Goal: Find specific page/section: Find specific page/section

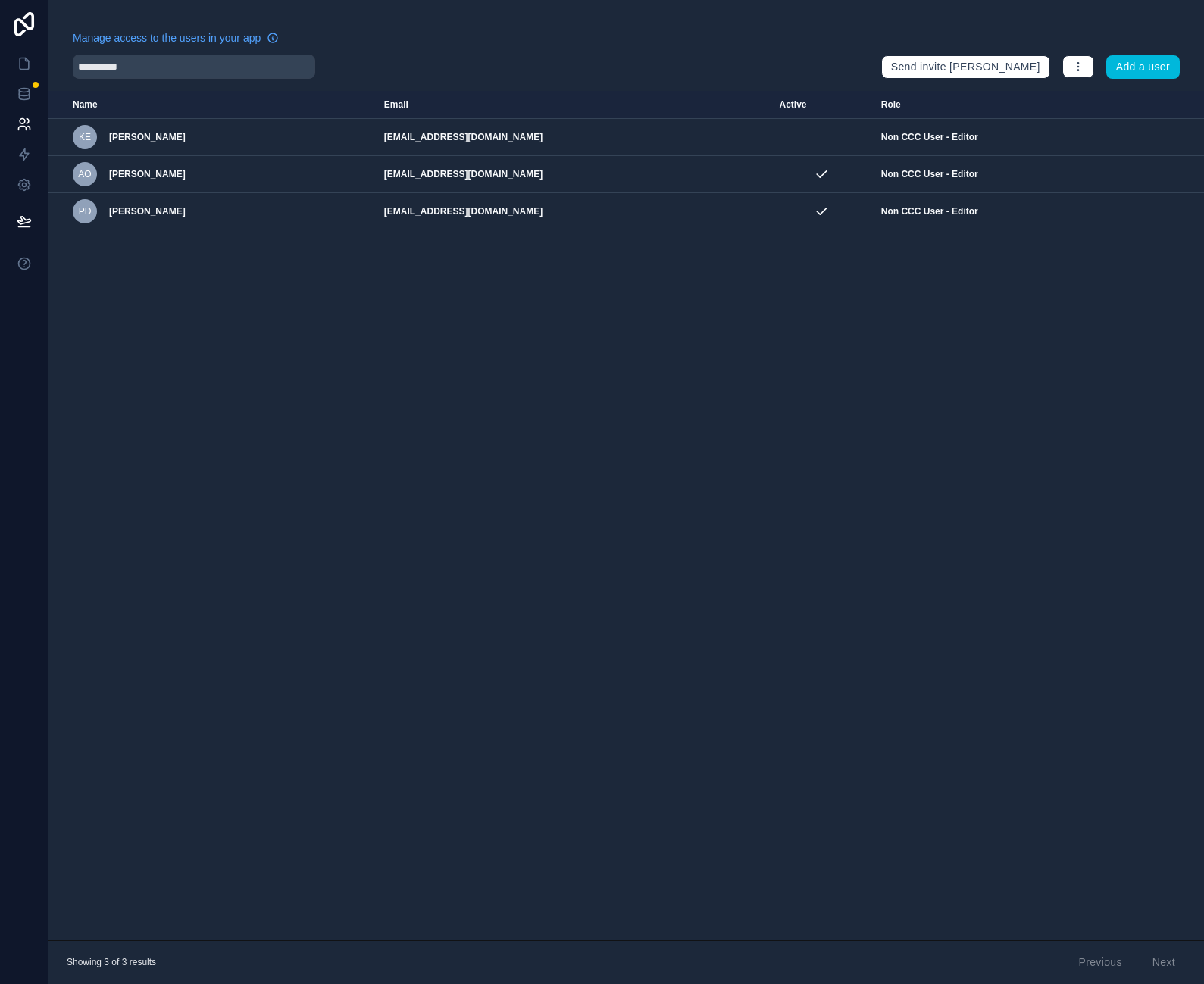
click at [0, 0] on icon "scrollable content" at bounding box center [0, 0] width 0 height 0
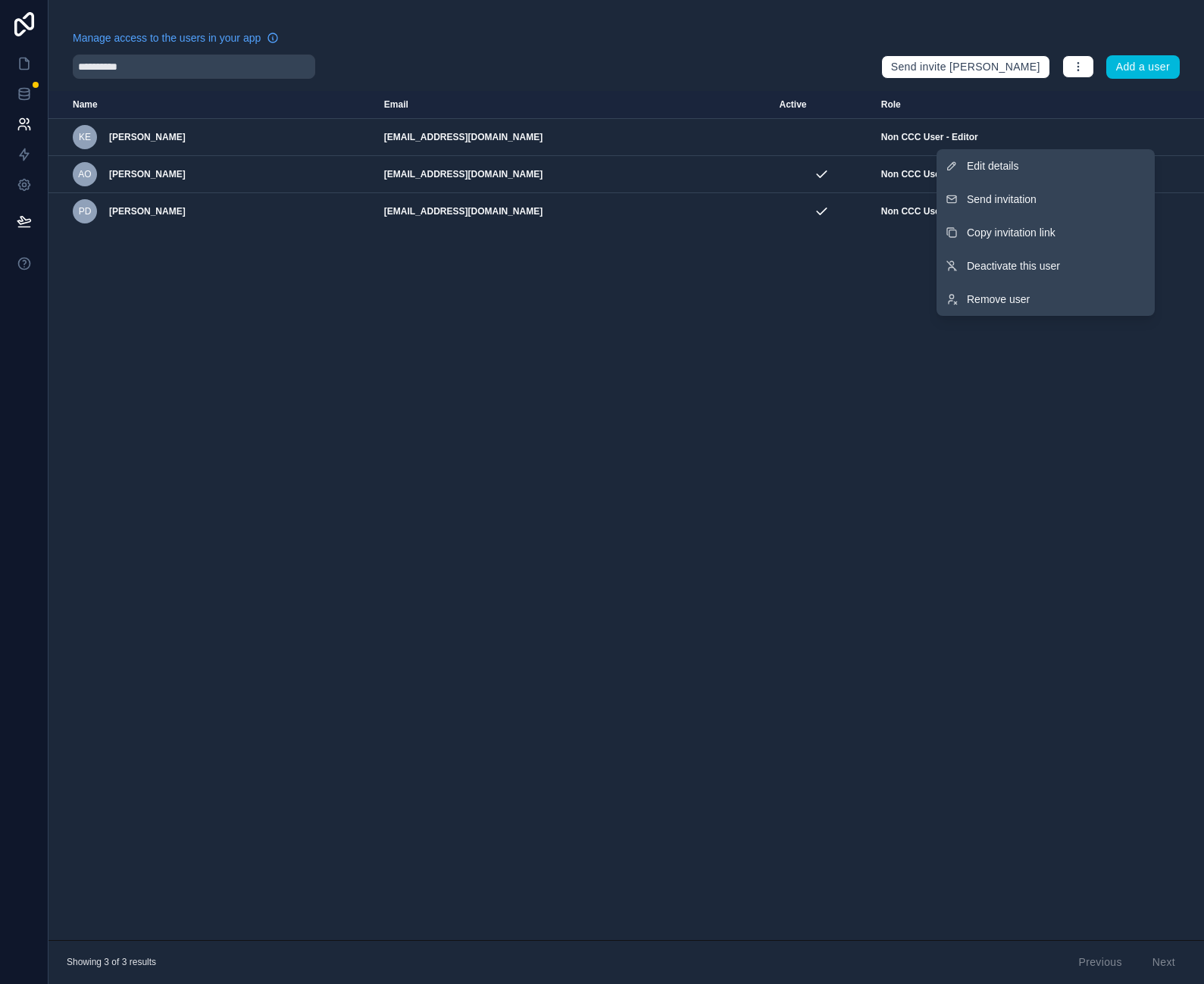
click at [672, 73] on div "**********" at bounding box center [471, 66] width 797 height 24
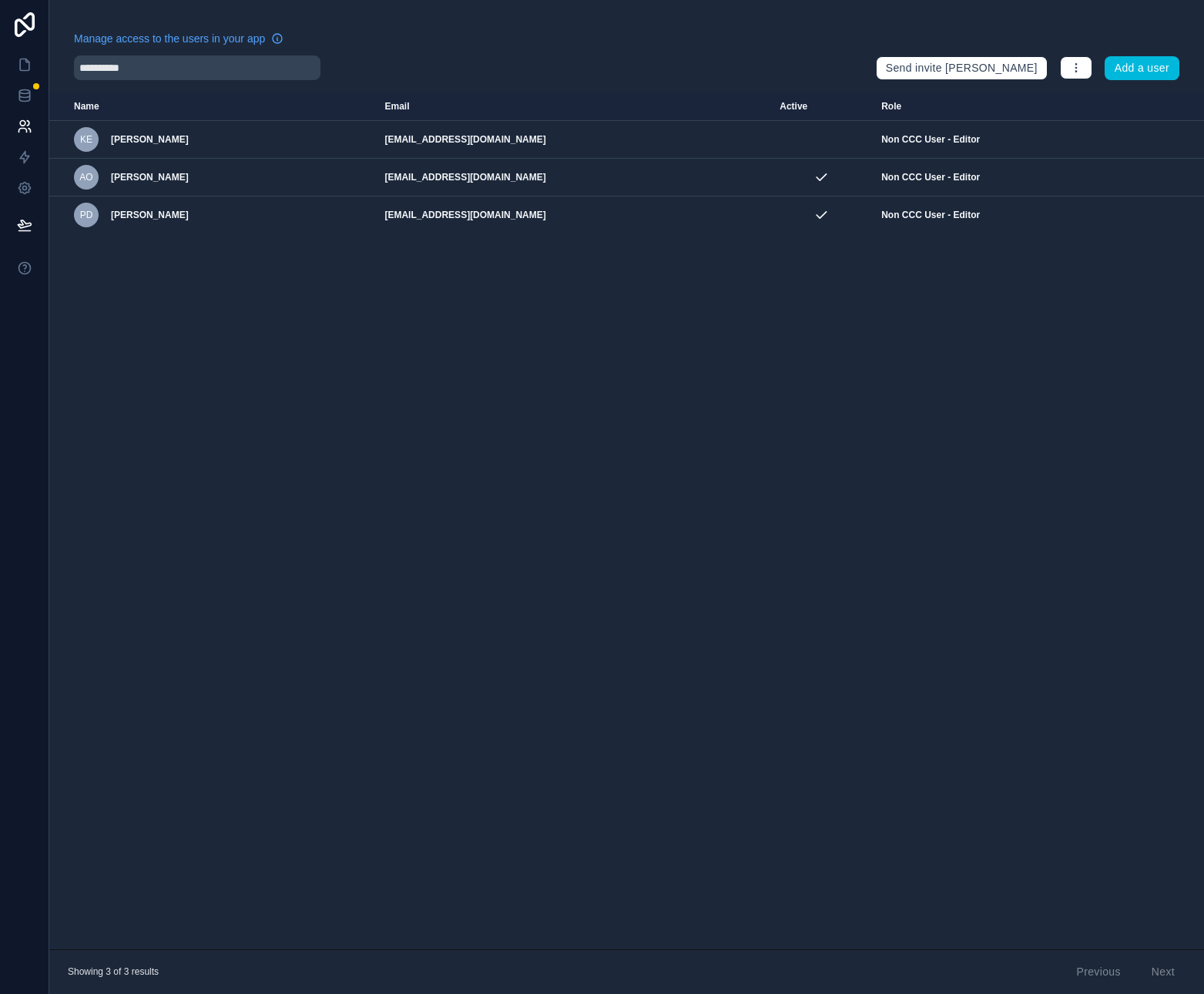
click at [262, 882] on div "Name Email Active Role userTable.email KE Kelly Elliott admin@midmichiganpainti…" at bounding box center [627, 521] width 1156 height 857
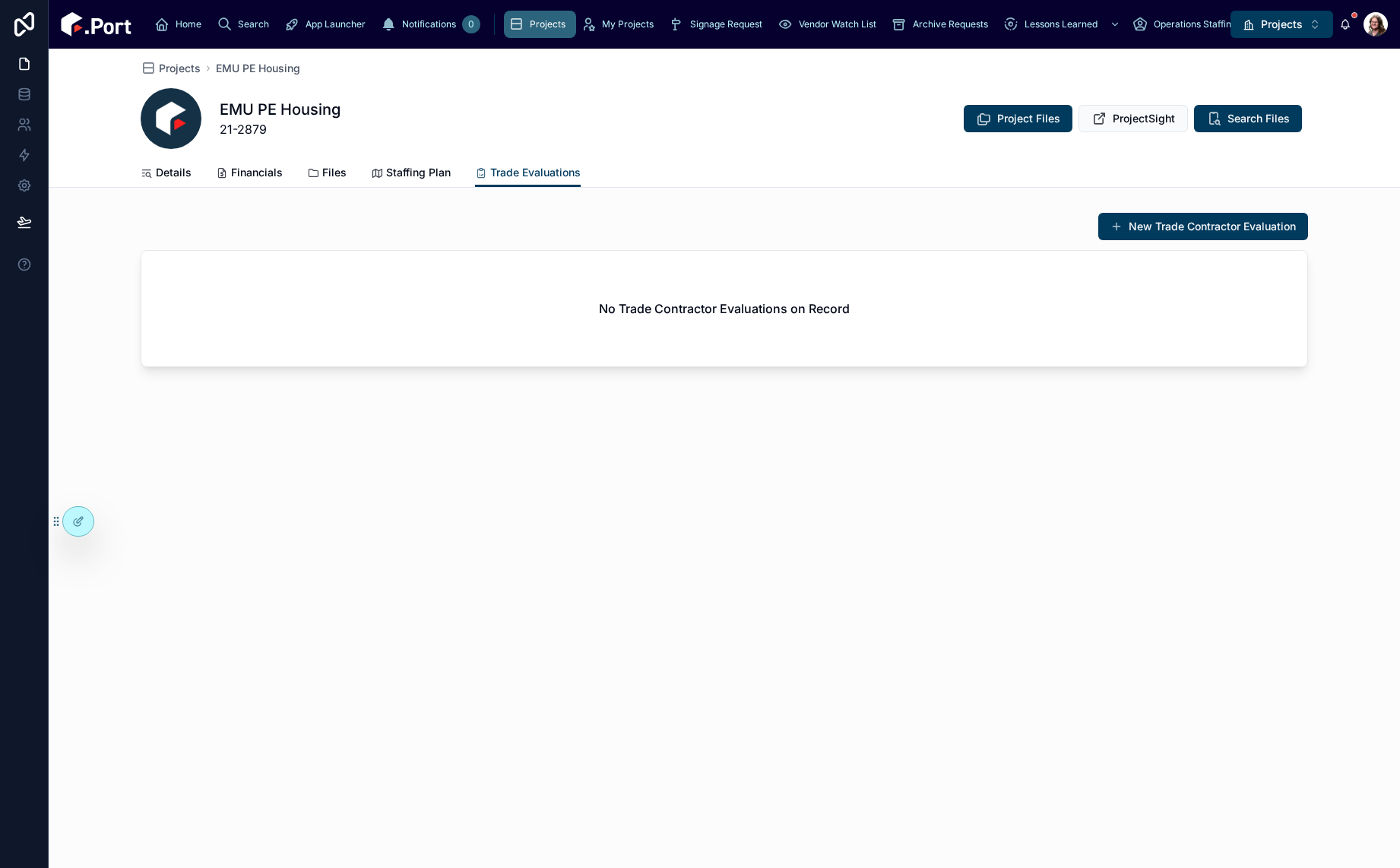
click at [1014, 116] on span "Project Files" at bounding box center [1028, 119] width 63 height 16
